Goal: Task Accomplishment & Management: Use online tool/utility

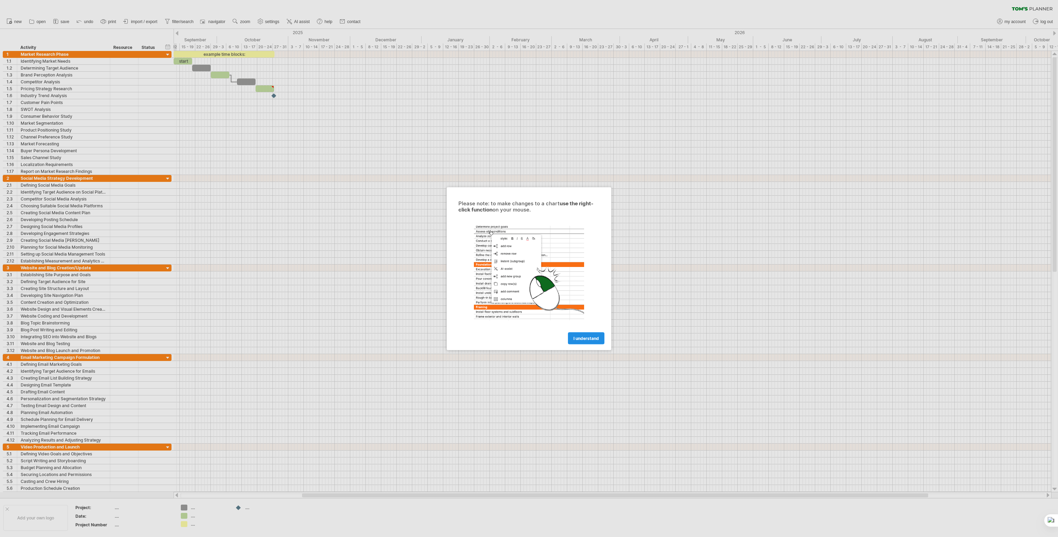
click at [582, 340] on span "I understand" at bounding box center [586, 338] width 25 height 5
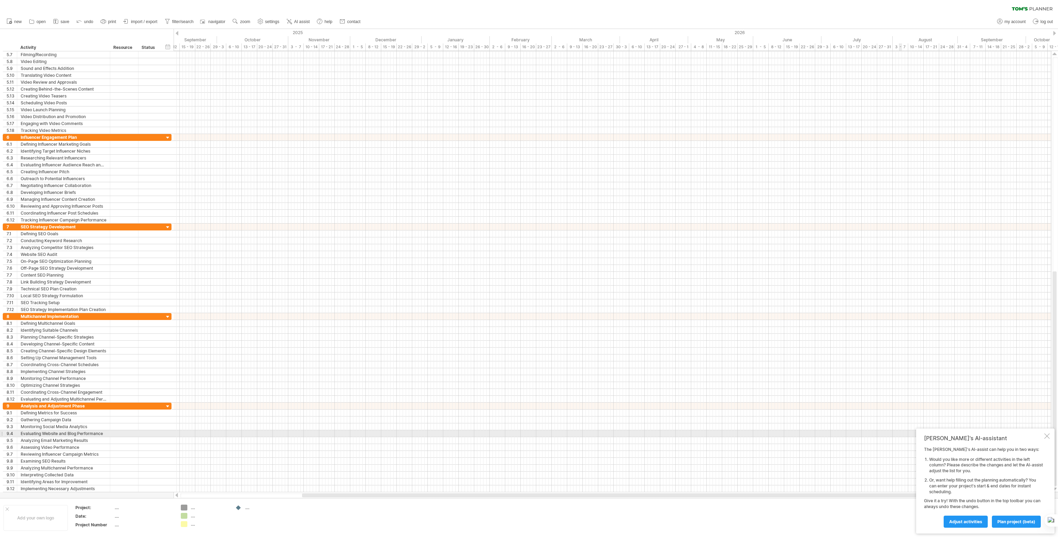
click at [1045, 434] on div at bounding box center [1048, 436] width 6 height 6
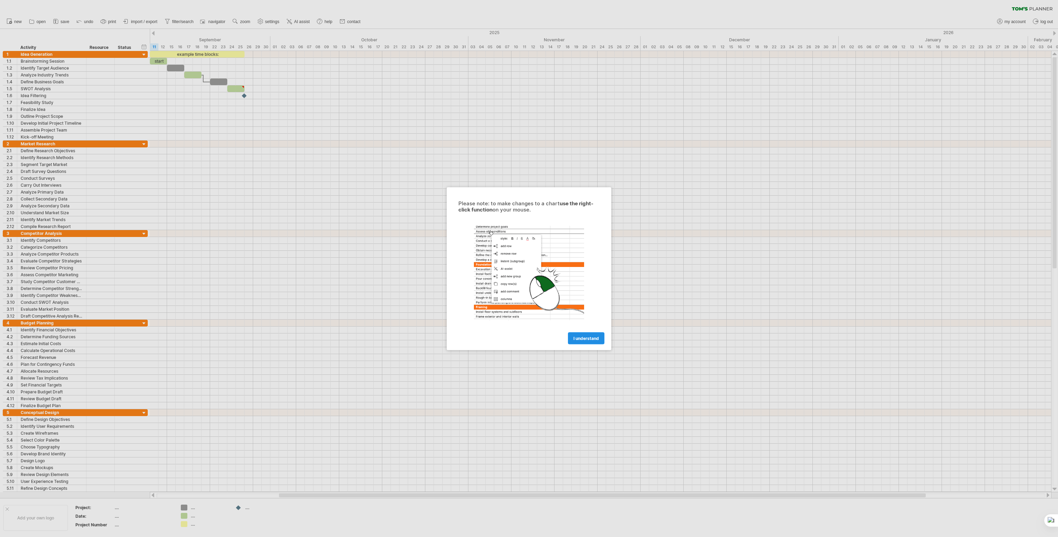
click at [587, 337] on span "I understand" at bounding box center [586, 338] width 25 height 5
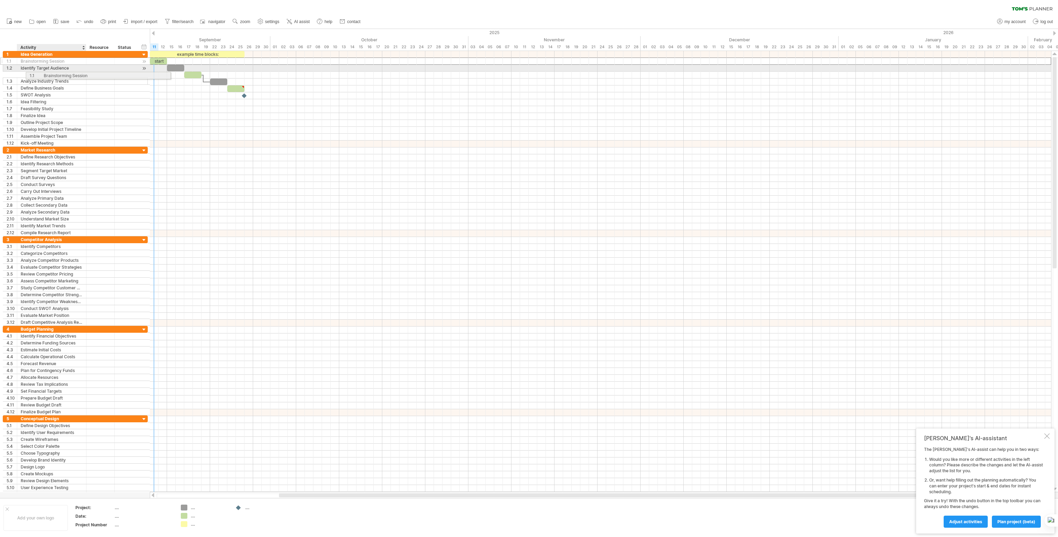
drag, startPoint x: 8, startPoint y: 59, endPoint x: 17, endPoint y: 59, distance: 8.3
click at [27, 64] on div "**********" at bounding box center [75, 99] width 145 height 96
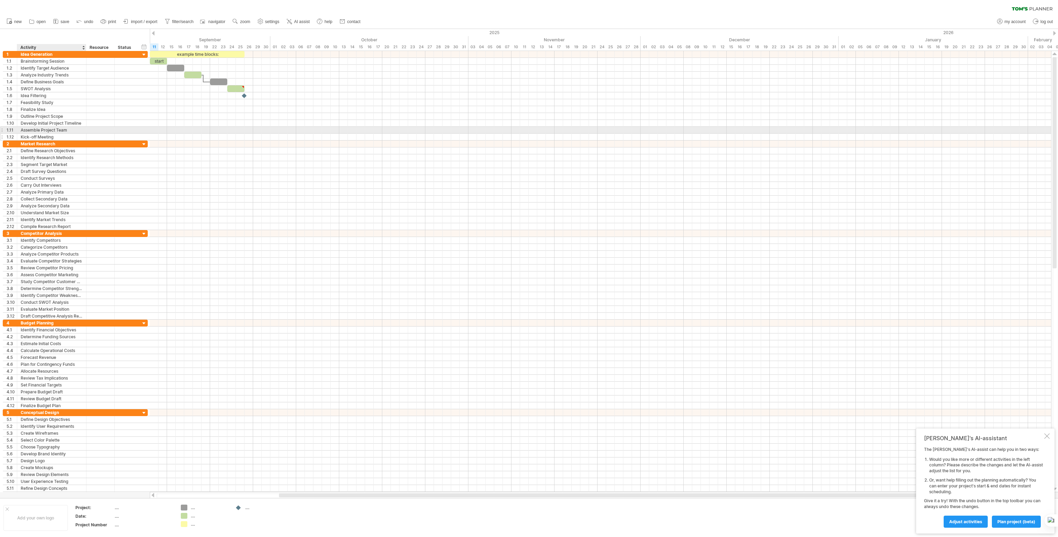
drag, startPoint x: 1, startPoint y: 44, endPoint x: 43, endPoint y: 133, distance: 98.5
click at [43, 133] on div "Trying to reach plan.tomsplanner.com Connected again... 0% clear filter new 1" at bounding box center [529, 268] width 1058 height 537
click at [145, 16] on ul "new open" at bounding box center [183, 21] width 360 height 14
click at [146, 22] on span "import / export" at bounding box center [144, 21] width 27 height 5
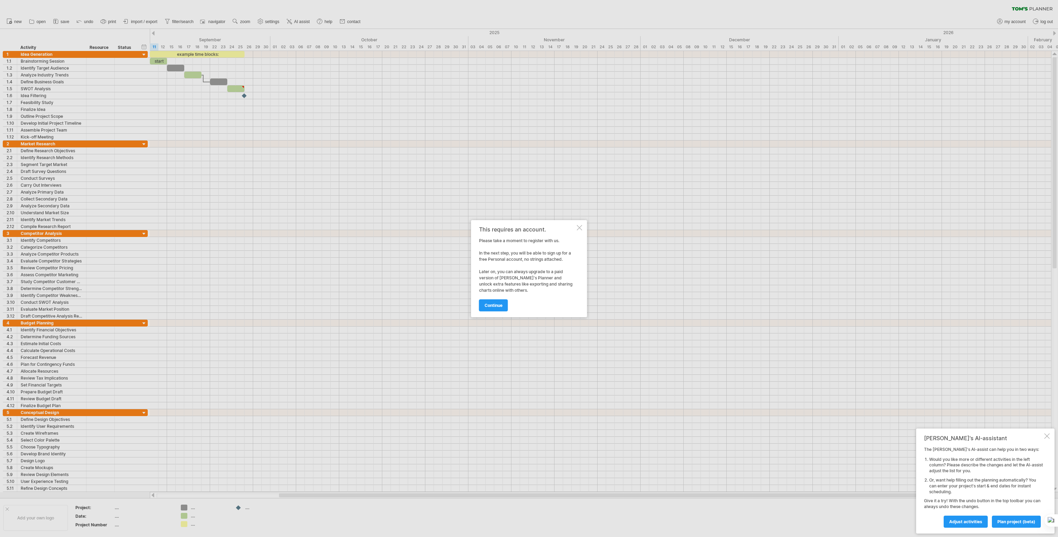
click at [580, 227] on div at bounding box center [580, 228] width 6 height 6
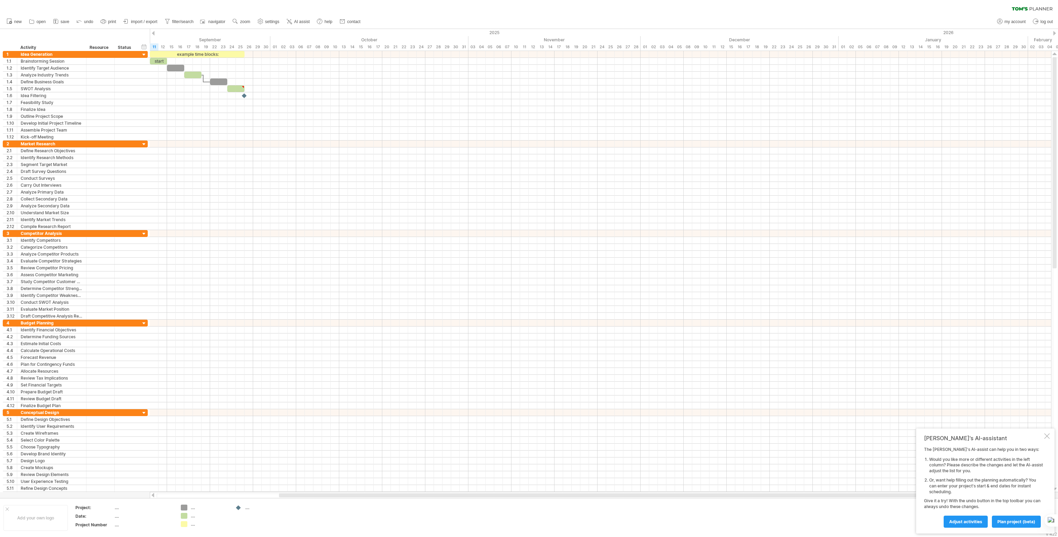
click at [432, 17] on div "new" at bounding box center [529, 21] width 1058 height 14
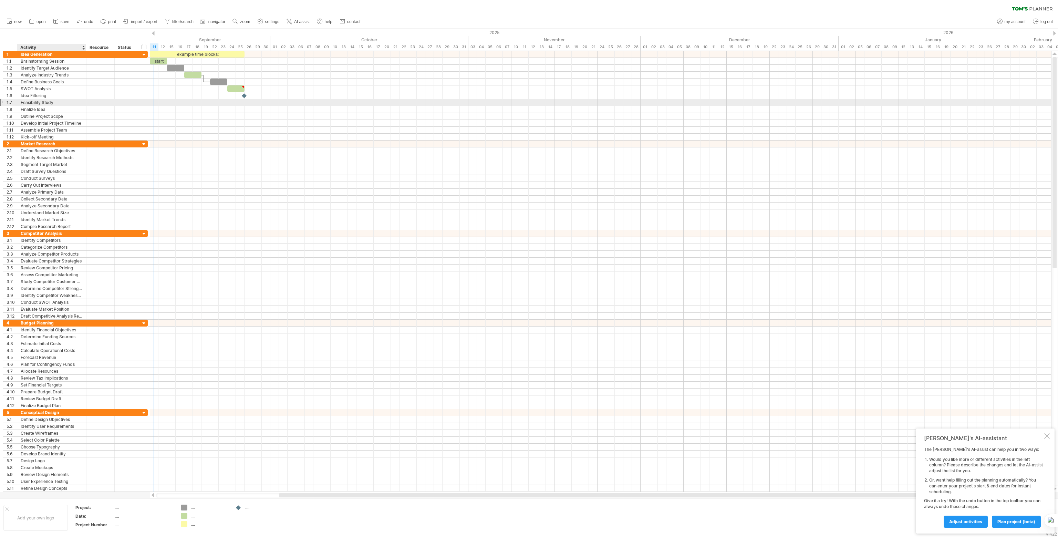
click at [80, 104] on div "Feasibility Study" at bounding box center [52, 102] width 62 height 7
click at [66, 84] on div "Define Business Goals" at bounding box center [52, 82] width 62 height 7
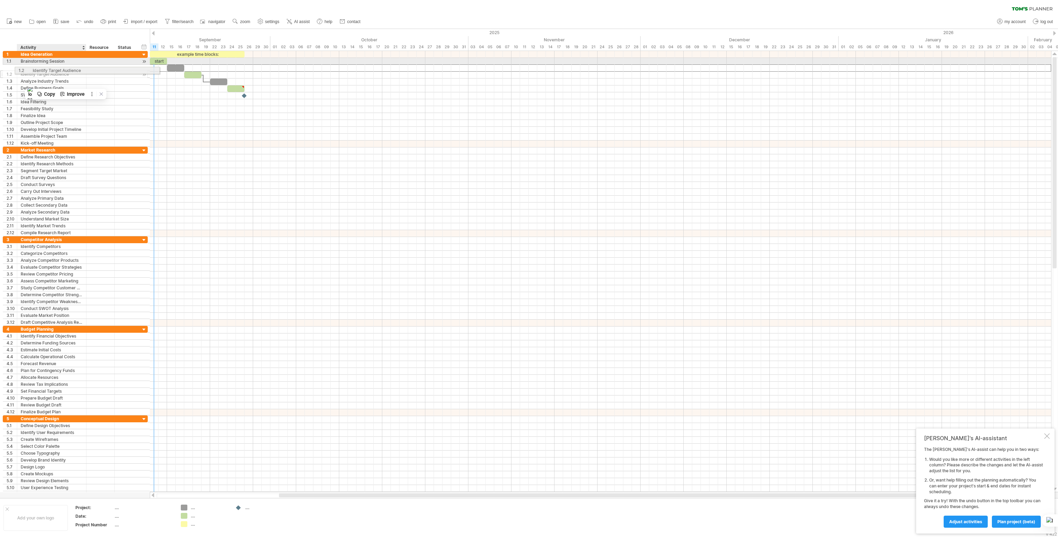
drag, startPoint x: 25, startPoint y: 66, endPoint x: 39, endPoint y: 69, distance: 13.9
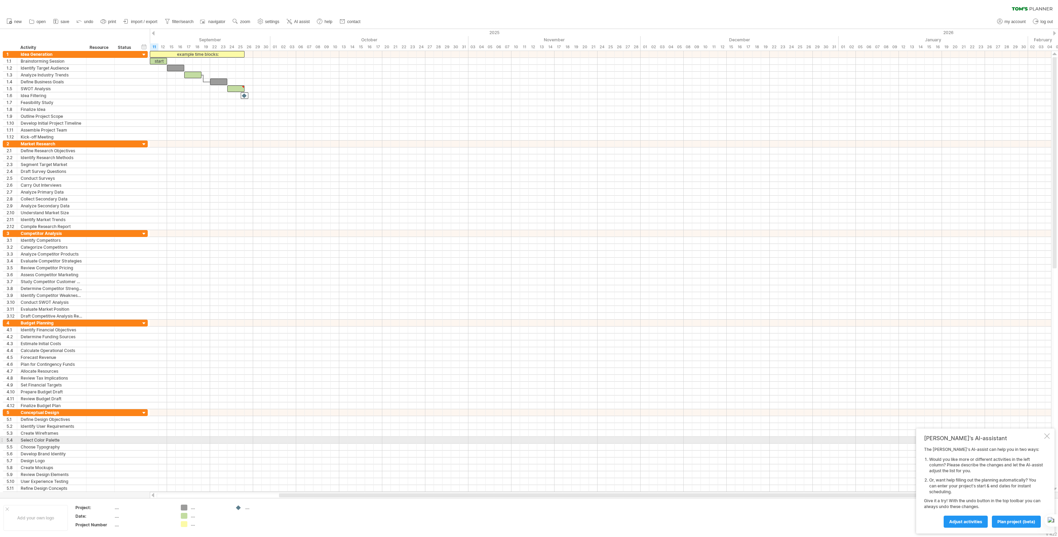
click at [1047, 437] on div at bounding box center [1048, 436] width 6 height 6
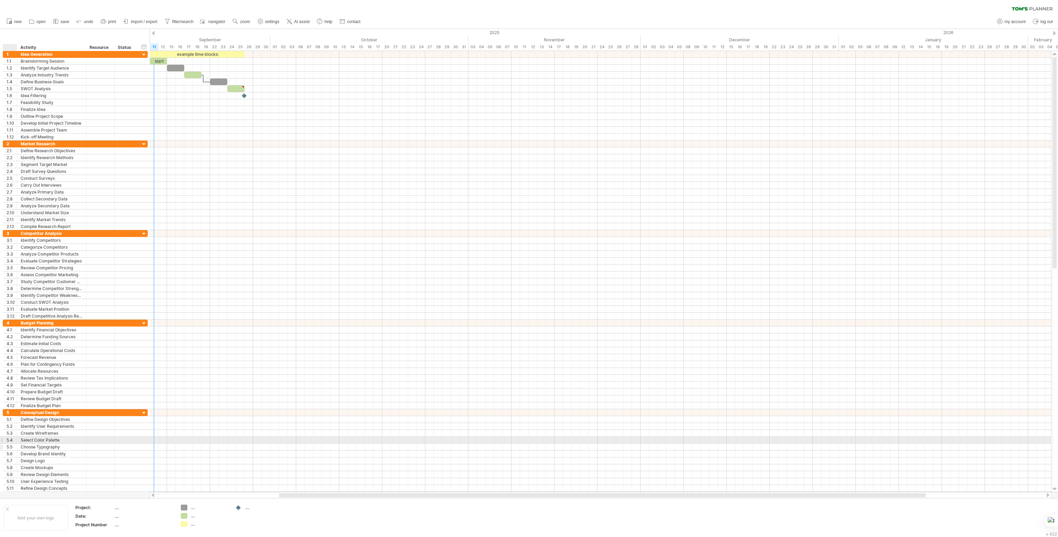
drag, startPoint x: 1, startPoint y: 477, endPoint x: 7, endPoint y: 440, distance: 37.0
click at [7, 440] on div "**********" at bounding box center [74, 275] width 148 height 448
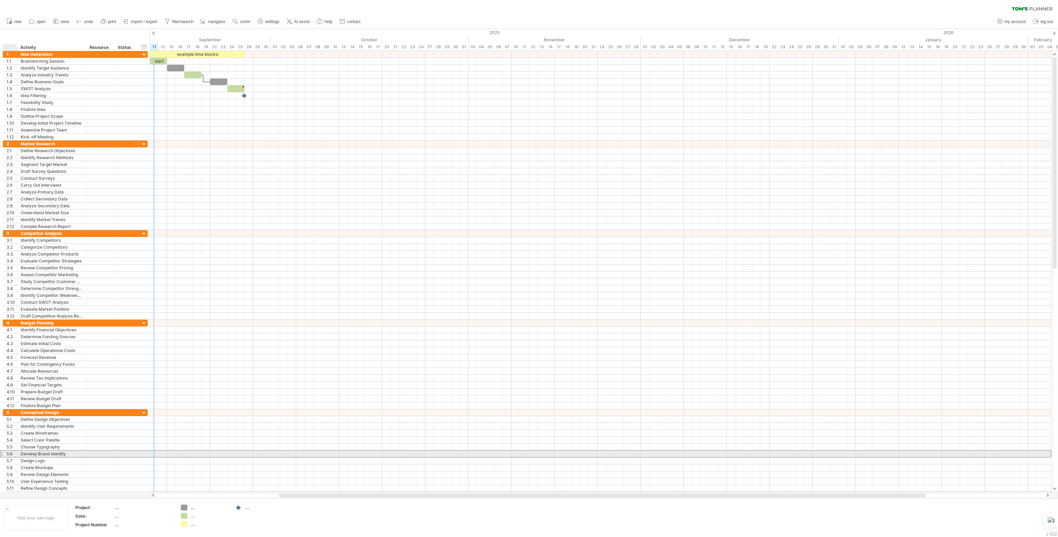
click at [7, 452] on div "5.6" at bounding box center [12, 454] width 10 height 7
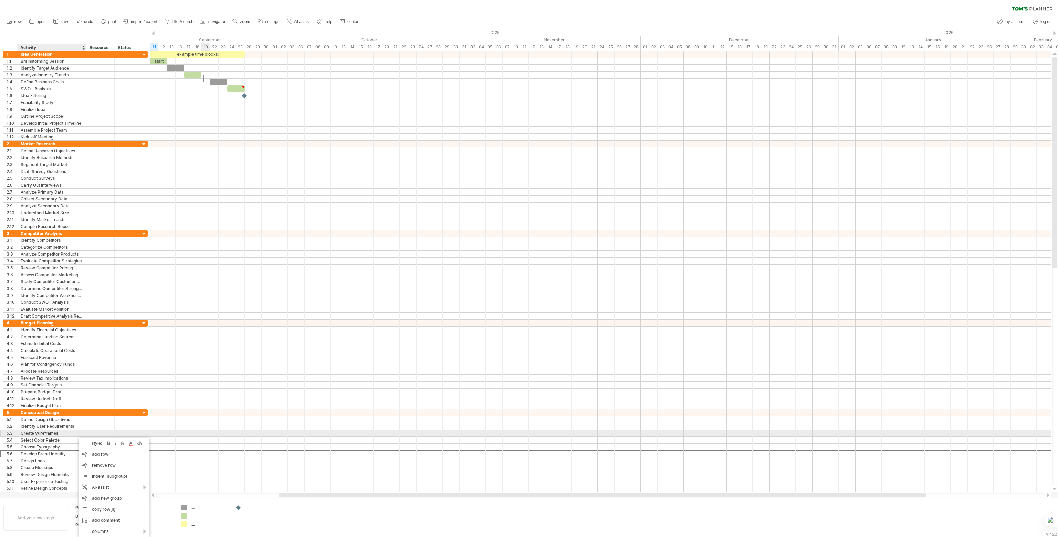
click at [203, 402] on div at bounding box center [601, 405] width 902 height 7
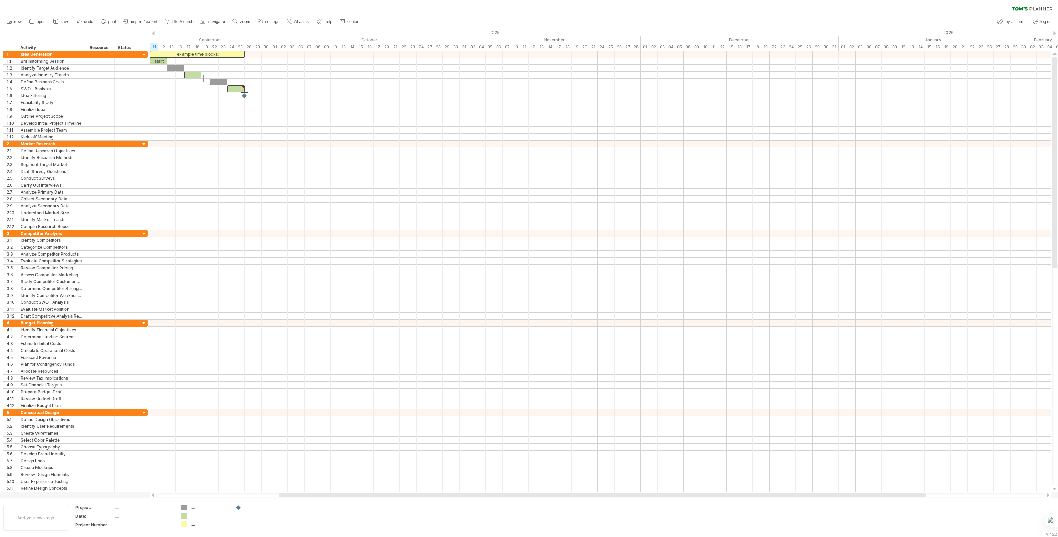
click at [108, 22] on link "print" at bounding box center [108, 21] width 19 height 9
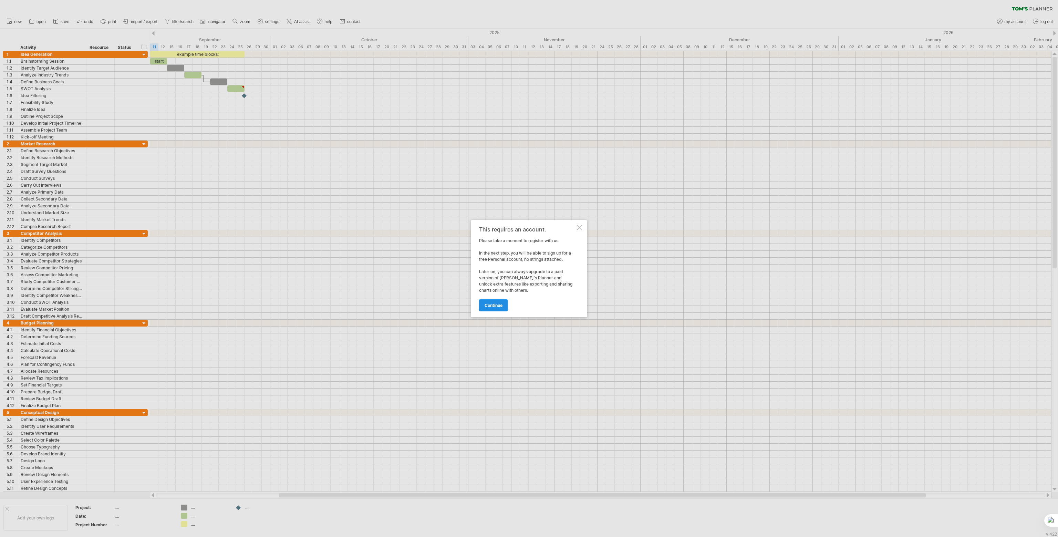
click at [502, 303] on span "continue" at bounding box center [494, 305] width 18 height 5
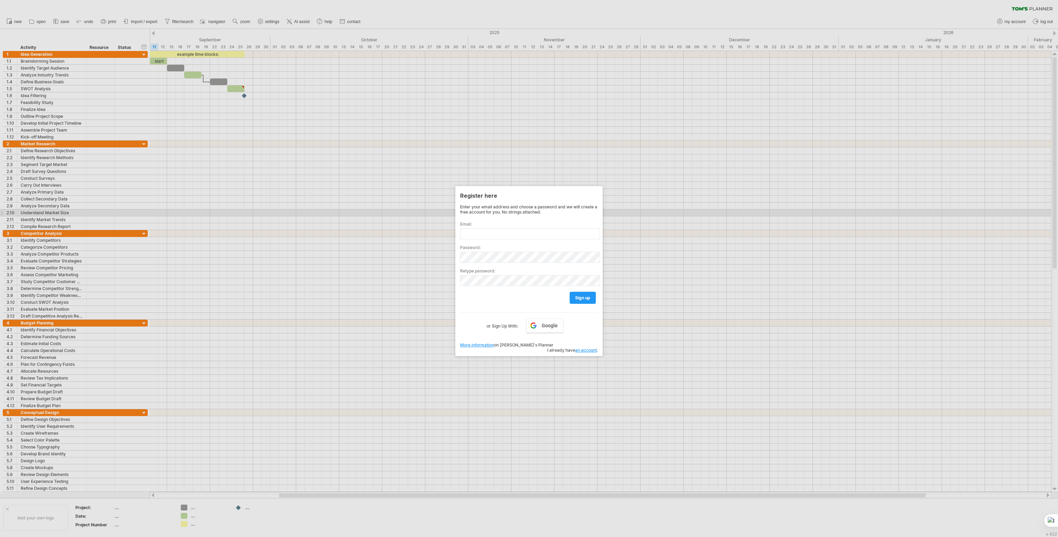
click at [690, 210] on div at bounding box center [529, 268] width 1058 height 537
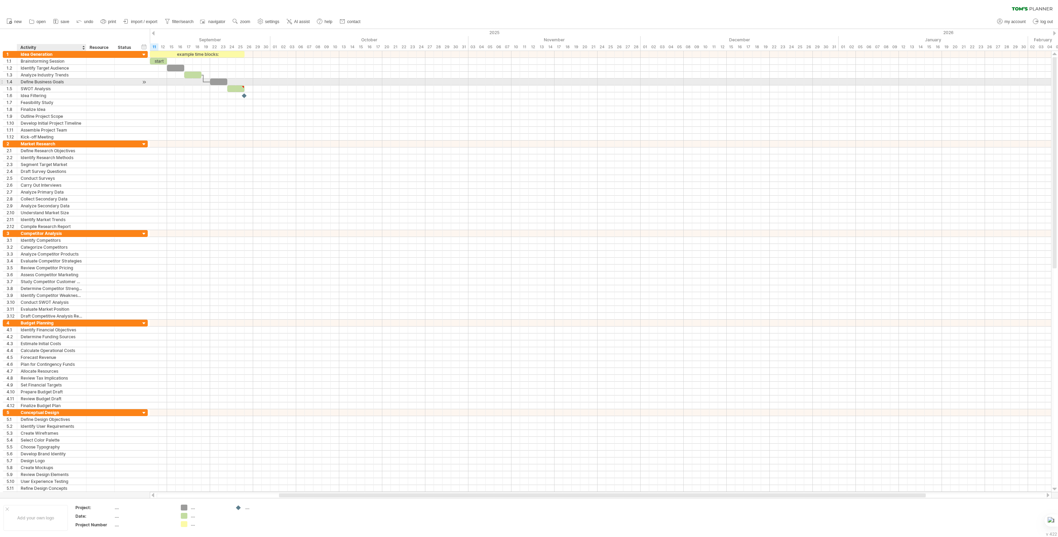
drag, startPoint x: 7, startPoint y: 31, endPoint x: 32, endPoint y: 80, distance: 54.9
click at [32, 80] on div "Trying to reach plan.tomsplanner.com Connected again... 0% clear filter new 1" at bounding box center [529, 268] width 1058 height 537
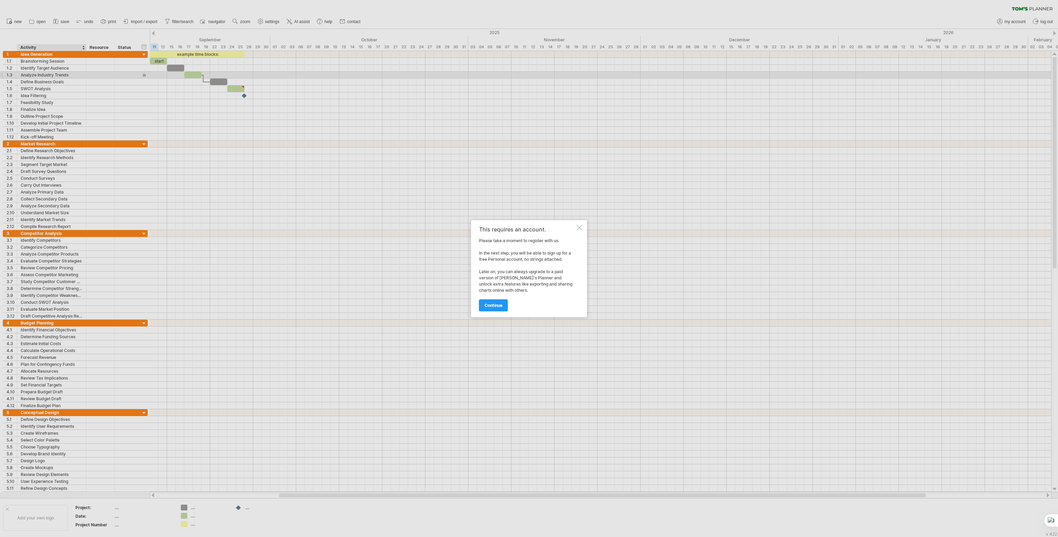
click at [577, 224] on div "This requires an account. Please take a moment to register with us. In the next…" at bounding box center [529, 268] width 116 height 97
click at [582, 228] on div at bounding box center [580, 228] width 6 height 6
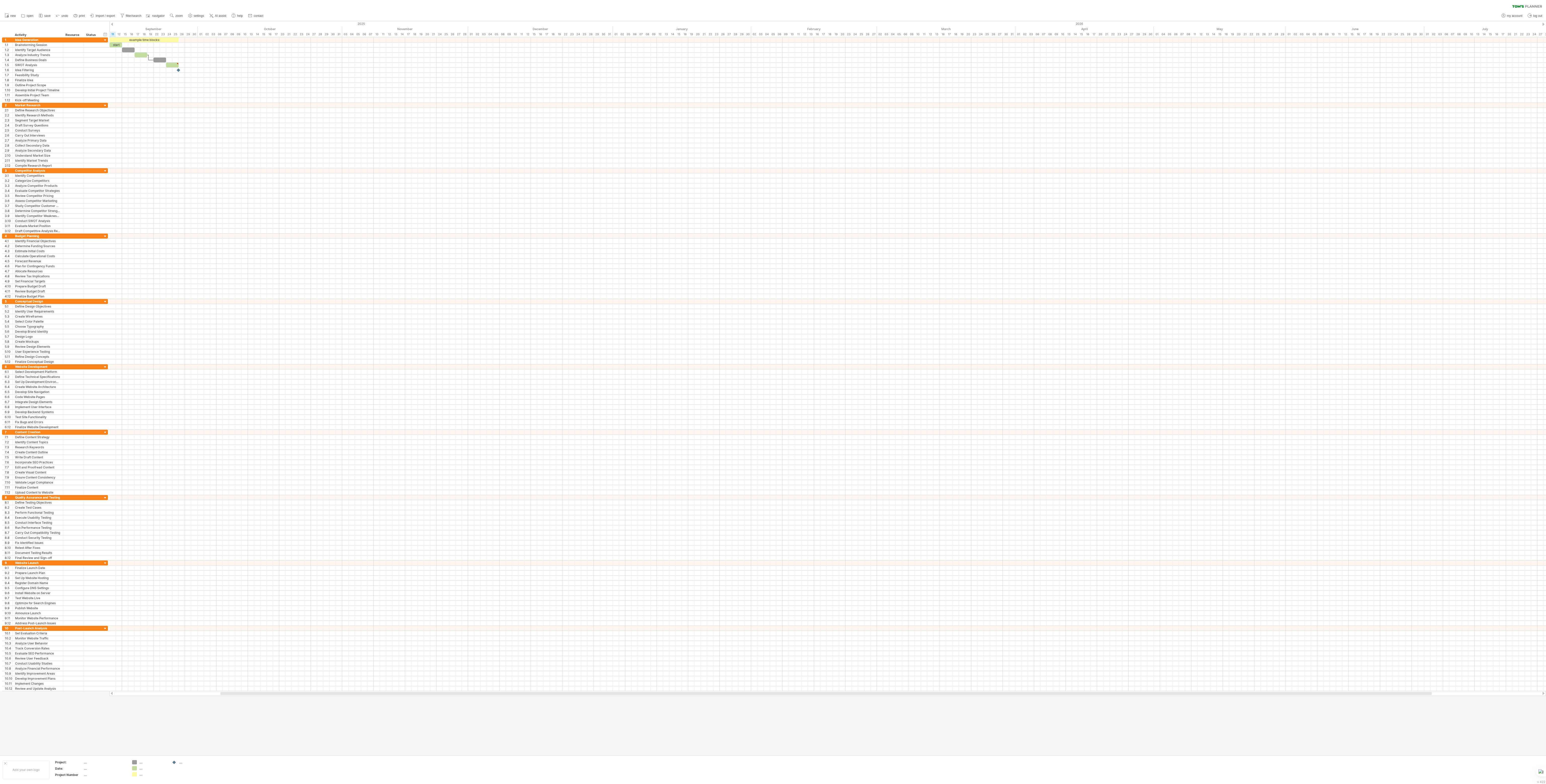
drag, startPoint x: 195, startPoint y: 693, endPoint x: 154, endPoint y: 693, distance: 41.0
click at [156, 392] on div at bounding box center [827, 693] width 1427 height 3
click at [280, 392] on div at bounding box center [827, 417] width 1436 height 5
click at [504, 7] on div "clear filter reapply filter" at bounding box center [773, 5] width 1546 height 10
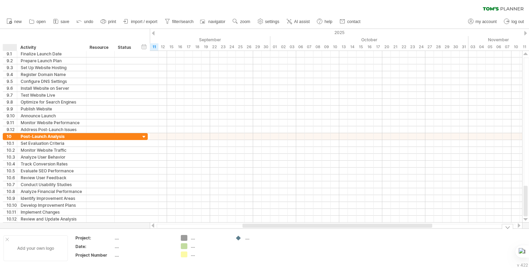
click at [8, 240] on div at bounding box center [7, 239] width 3 height 3
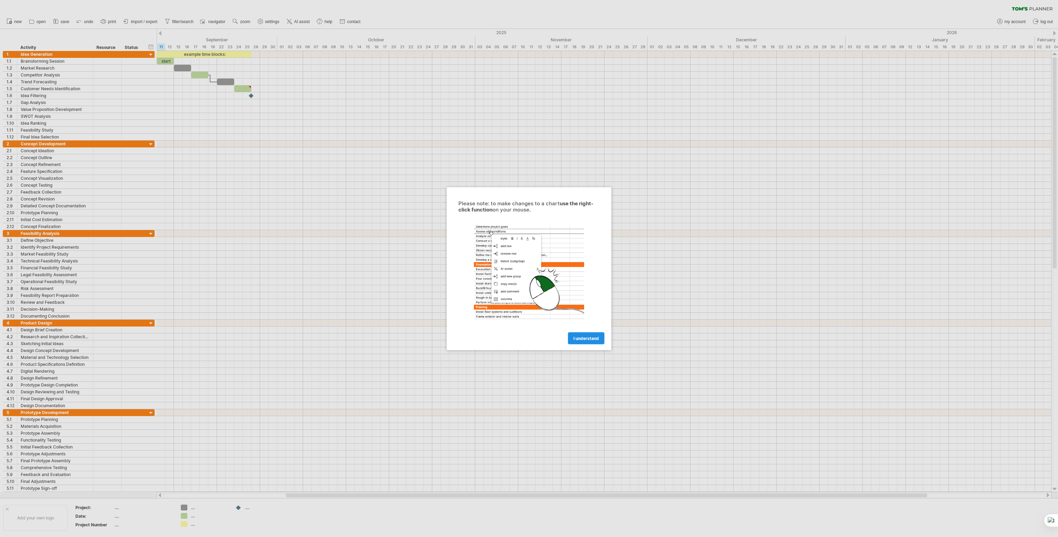
click at [576, 340] on span "I understand" at bounding box center [586, 338] width 25 height 5
click at [583, 339] on span "I understand" at bounding box center [586, 338] width 25 height 5
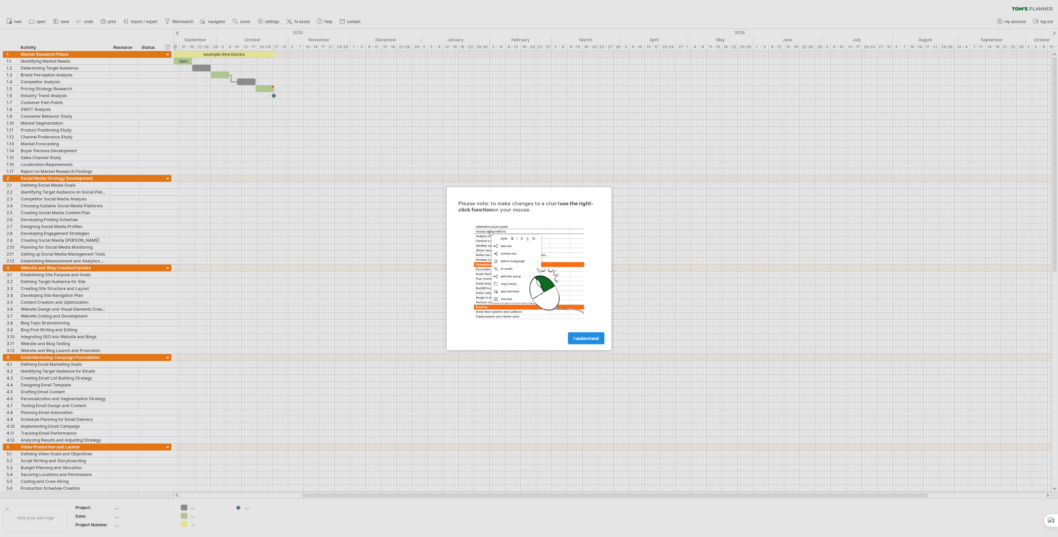
click at [592, 340] on span "I understand" at bounding box center [586, 338] width 25 height 5
